Goal: Task Accomplishment & Management: Use online tool/utility

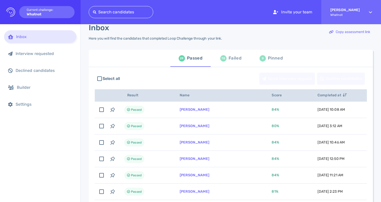
scroll to position [10, 0]
click at [225, 54] on div "78 Failed" at bounding box center [230, 58] width 21 height 14
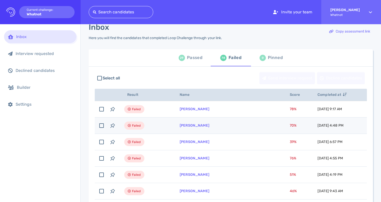
click at [245, 123] on td "[PERSON_NAME]" at bounding box center [229, 125] width 110 height 16
checkbox input "true"
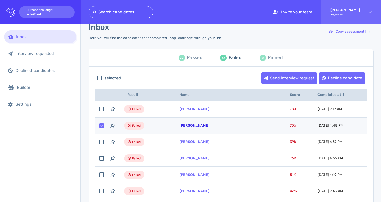
click at [181, 126] on link "[PERSON_NAME]" at bounding box center [195, 125] width 30 height 4
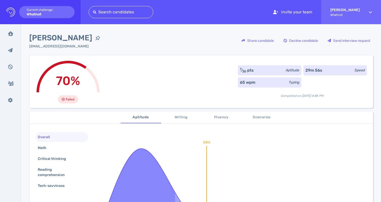
click at [62, 35] on span "[PERSON_NAME]" at bounding box center [60, 37] width 63 height 11
copy div "[PERSON_NAME]"
click at [133, 48] on div "Anthony Quezada aaquezada77@gmail.com Share candidate Decline candidate Send in…" at bounding box center [201, 43] width 344 height 23
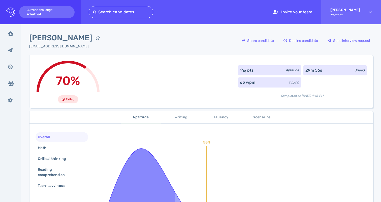
click at [108, 48] on div "Anthony Quezada aaquezada77@gmail.com Share candidate Decline candidate Send in…" at bounding box center [201, 43] width 344 height 23
